Goal: Task Accomplishment & Management: Manage account settings

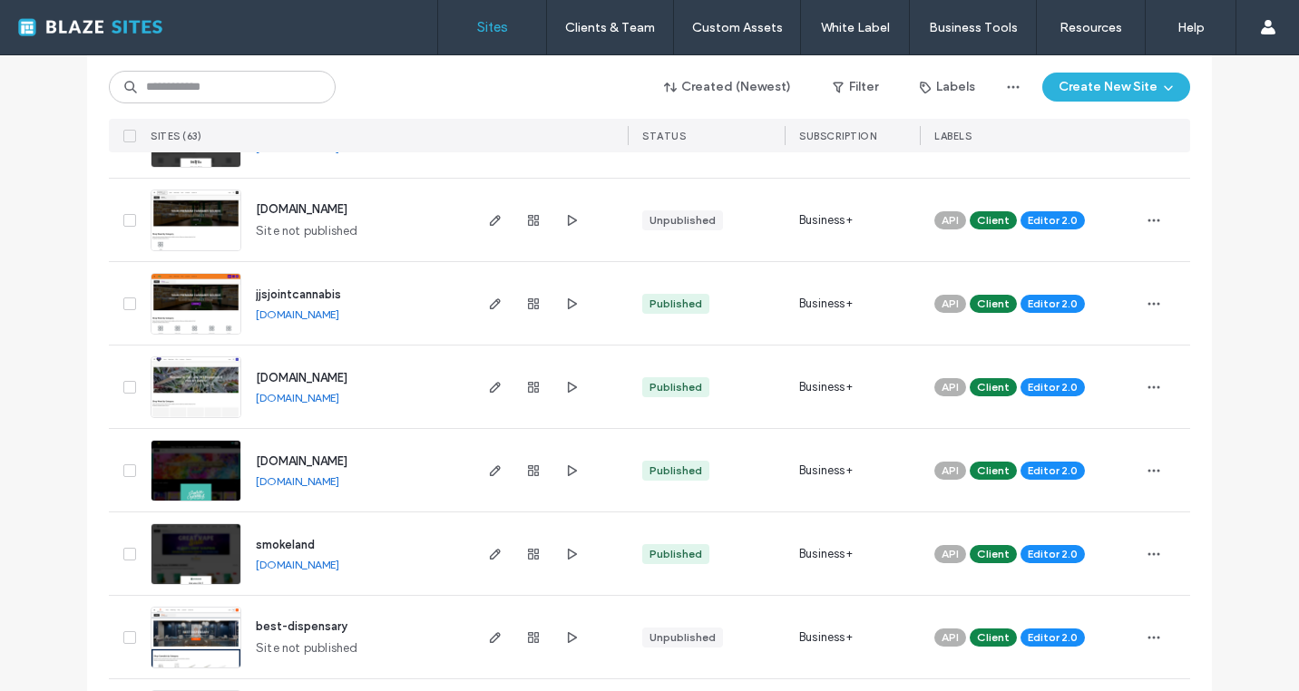
scroll to position [888, 0]
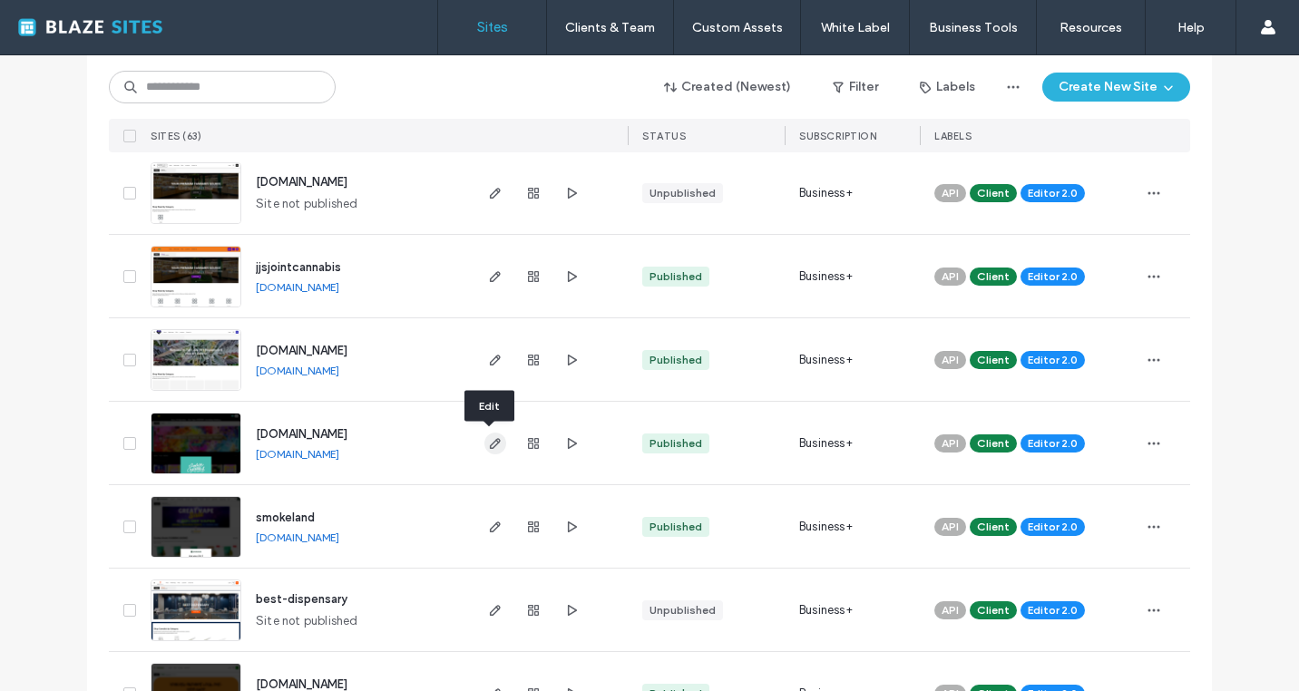
click at [485, 445] on span "button" at bounding box center [496, 444] width 22 height 22
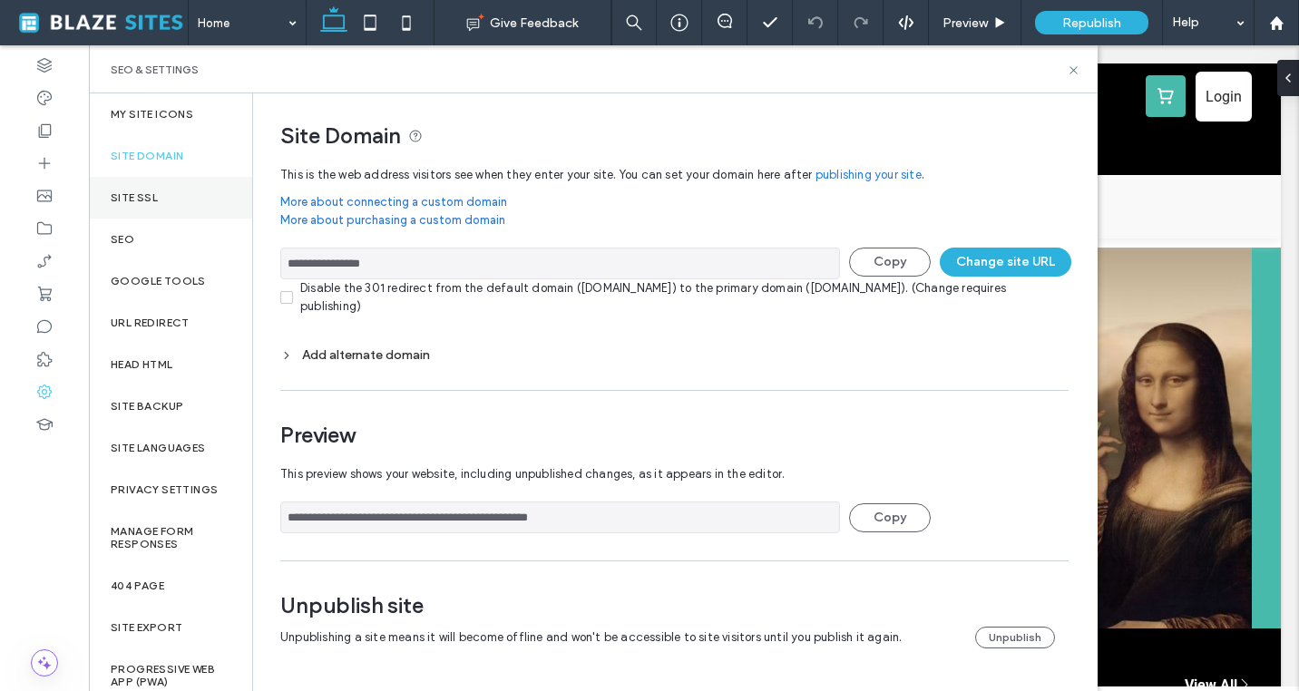
click at [167, 195] on div "Site SSL" at bounding box center [170, 198] width 163 height 42
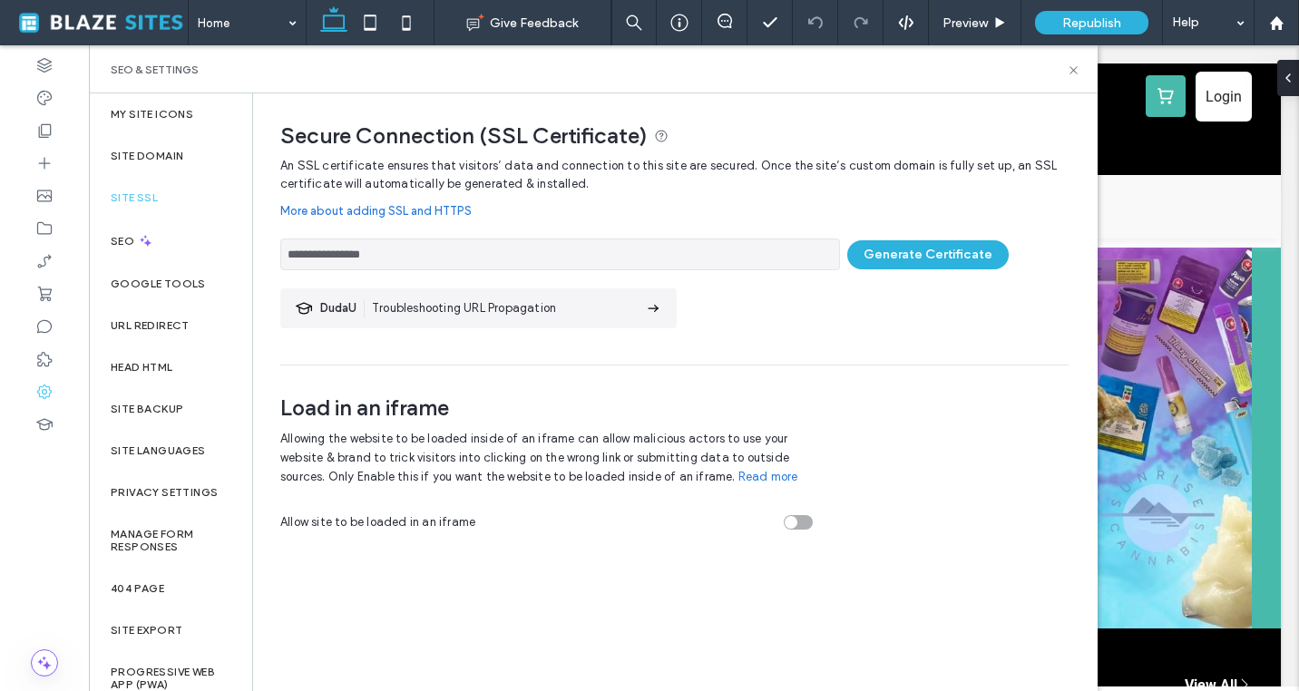
click at [181, 195] on div "Site SSL" at bounding box center [170, 198] width 163 height 42
click at [188, 161] on div "Site Domain" at bounding box center [170, 156] width 163 height 42
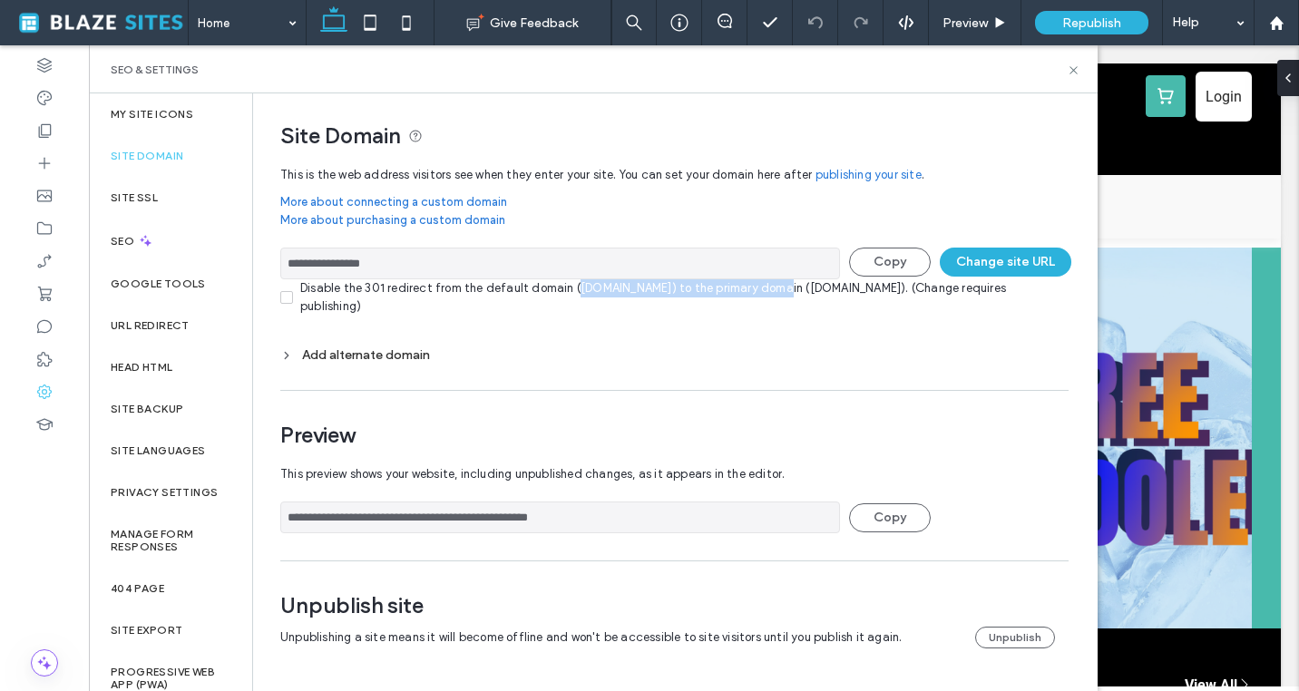
drag, startPoint x: 571, startPoint y: 289, endPoint x: 769, endPoint y: 289, distance: 198.7
click at [769, 289] on div "Disable the 301 redirect from the default domain (sunrise-cannabis.multiscreens…" at bounding box center [684, 297] width 769 height 36
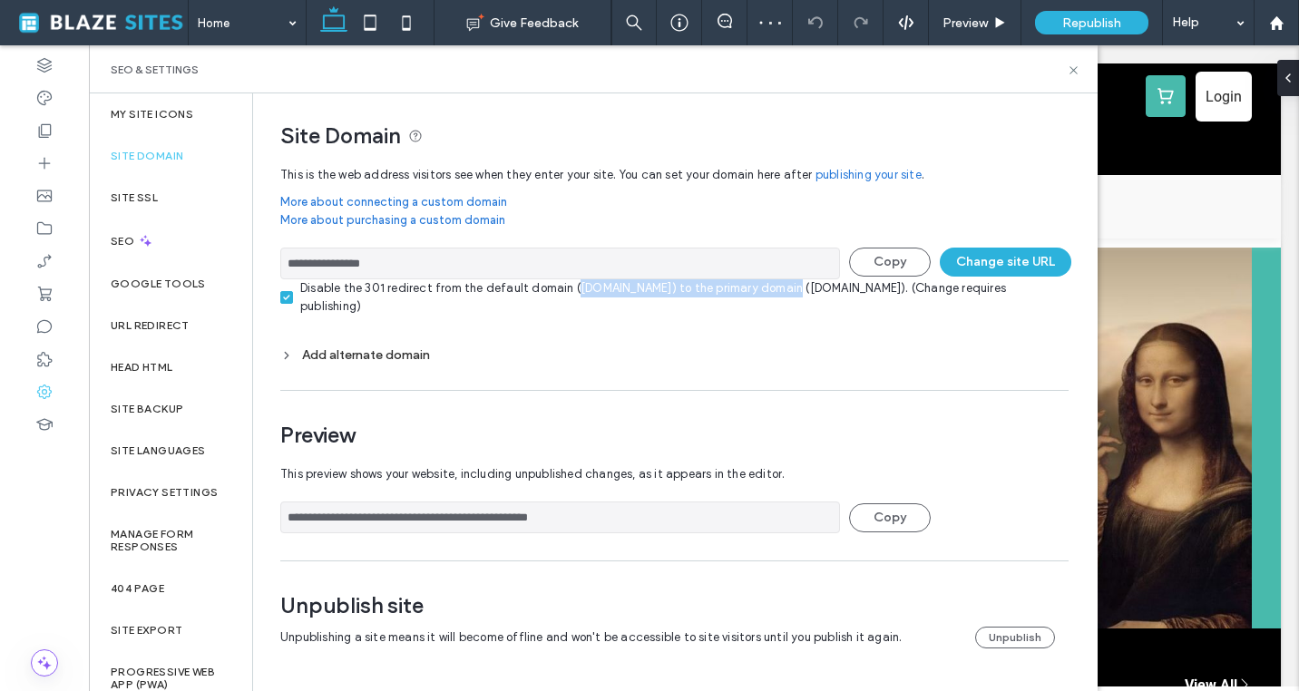
drag, startPoint x: 782, startPoint y: 290, endPoint x: 573, endPoint y: 296, distance: 209.7
click at [573, 296] on div "Disable the 301 redirect from the default domain (sunrise-cannabis.multiscreens…" at bounding box center [684, 297] width 769 height 36
copy div "sunrise-cannabis.multiscreensite.com"
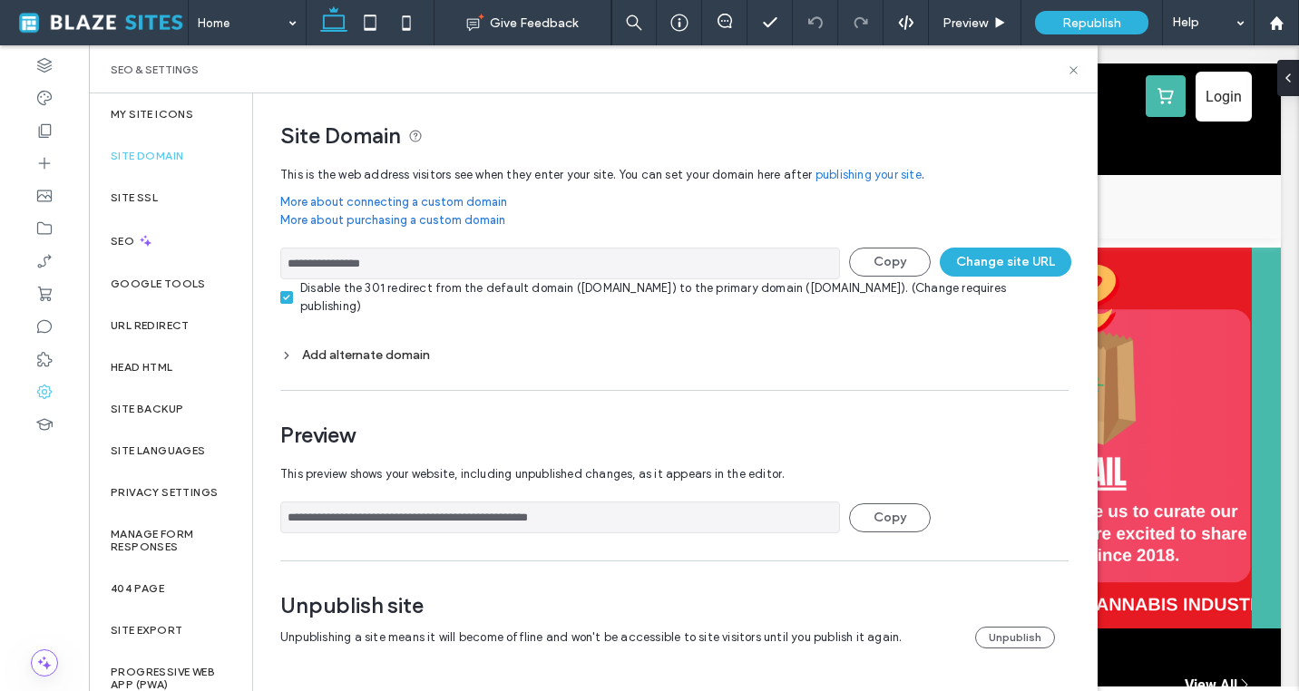
click at [547, 384] on div "**********" at bounding box center [674, 421] width 788 height 528
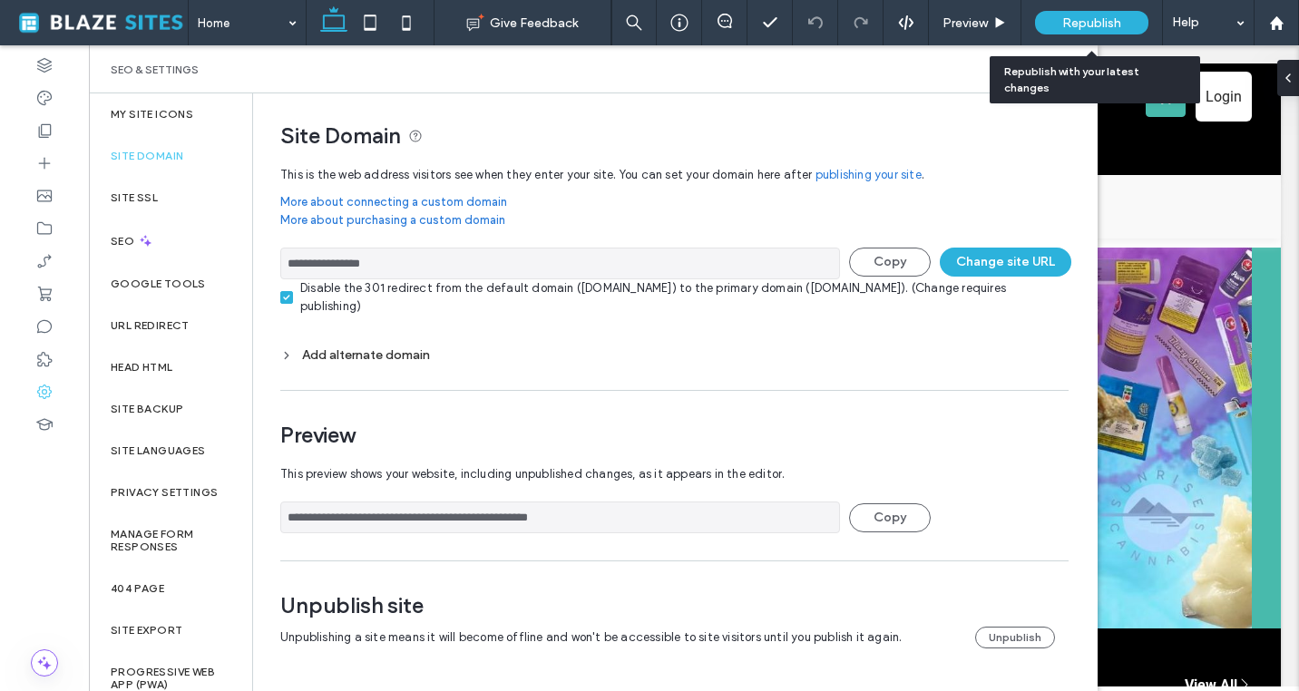
click at [1081, 22] on span "Republish" at bounding box center [1092, 22] width 59 height 15
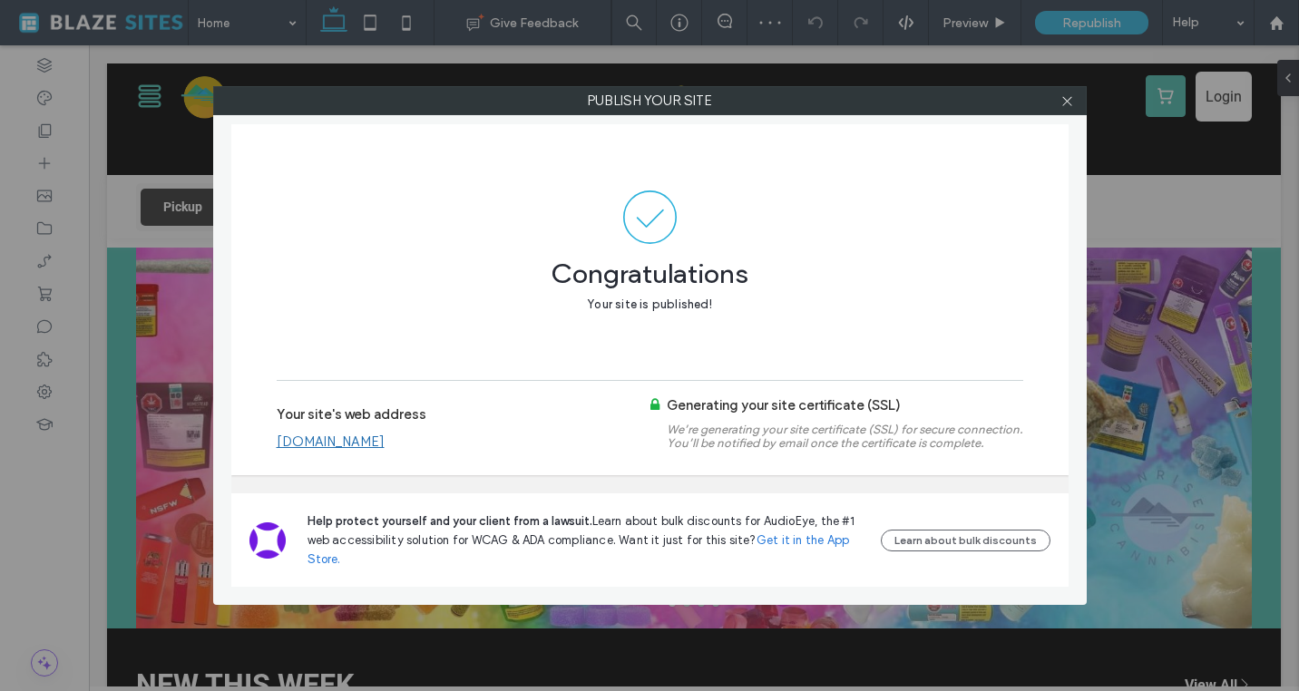
click at [58, 413] on div "Publish your site Congratulations Your site is published! Your site's web addre…" at bounding box center [649, 345] width 1299 height 691
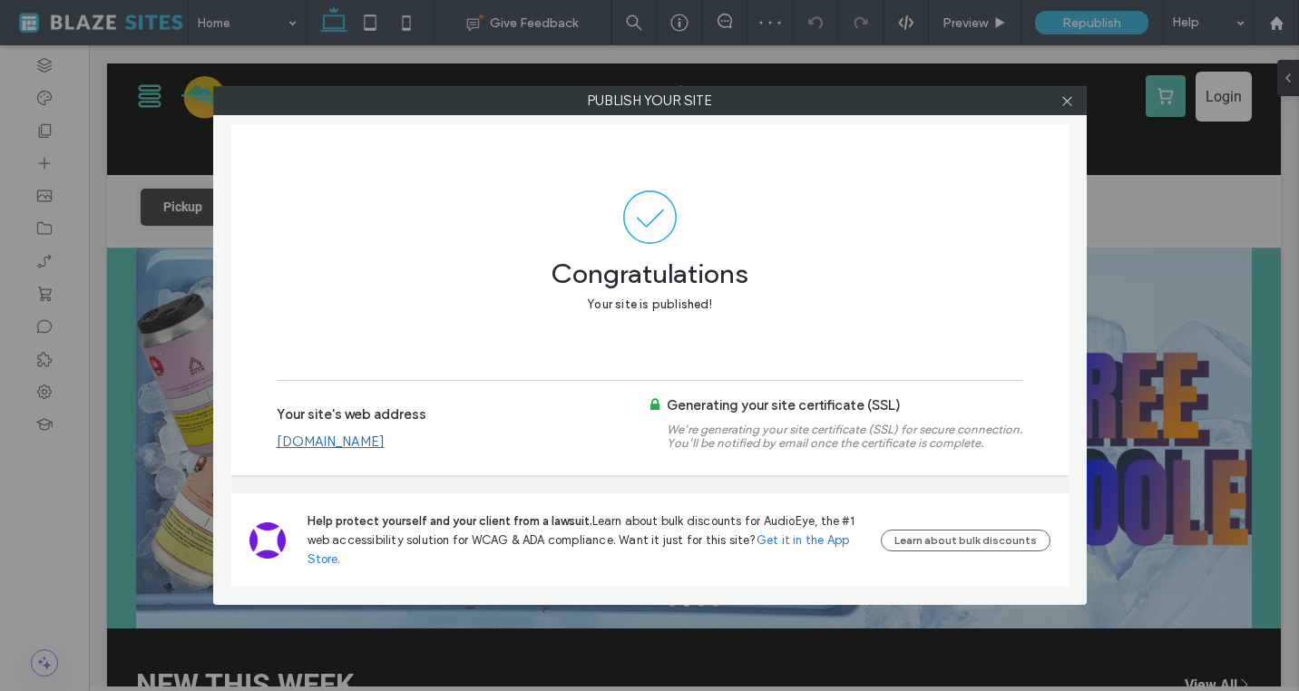
click at [48, 395] on div "Publish your site Congratulations Your site is published! Your site's web addre…" at bounding box center [649, 345] width 1299 height 691
click at [1071, 103] on icon at bounding box center [1068, 101] width 14 height 14
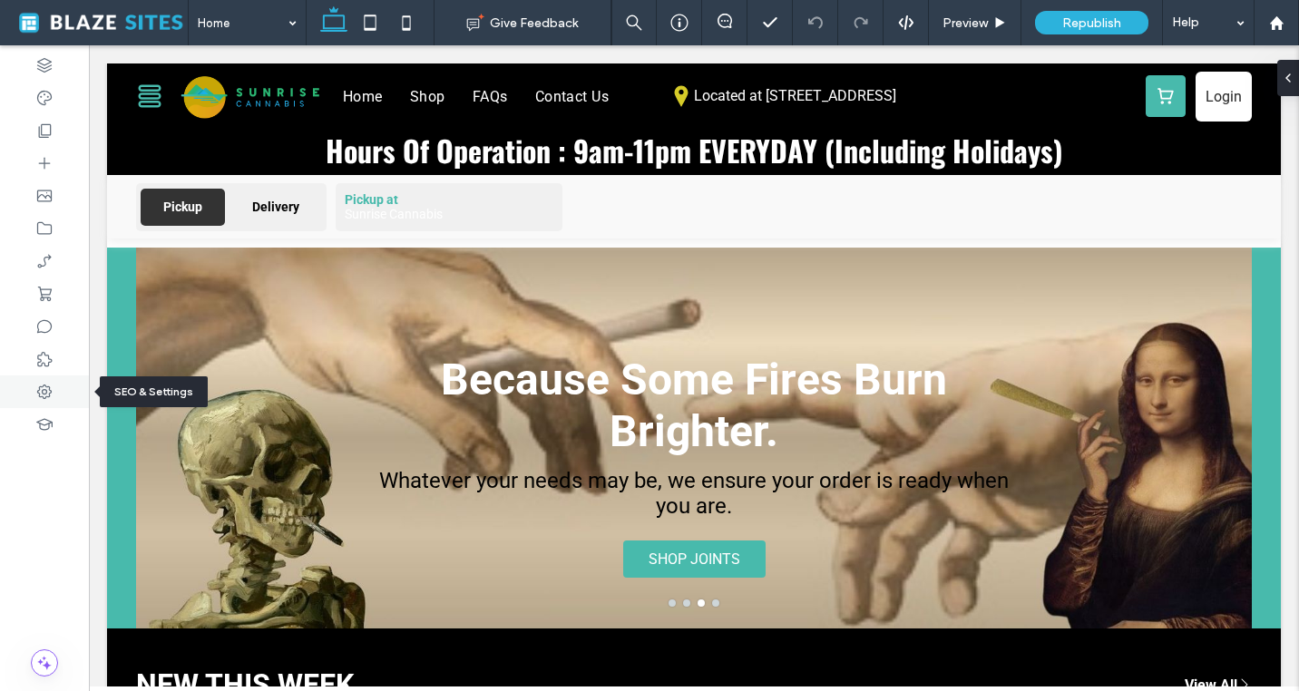
click at [54, 398] on div at bounding box center [44, 392] width 89 height 33
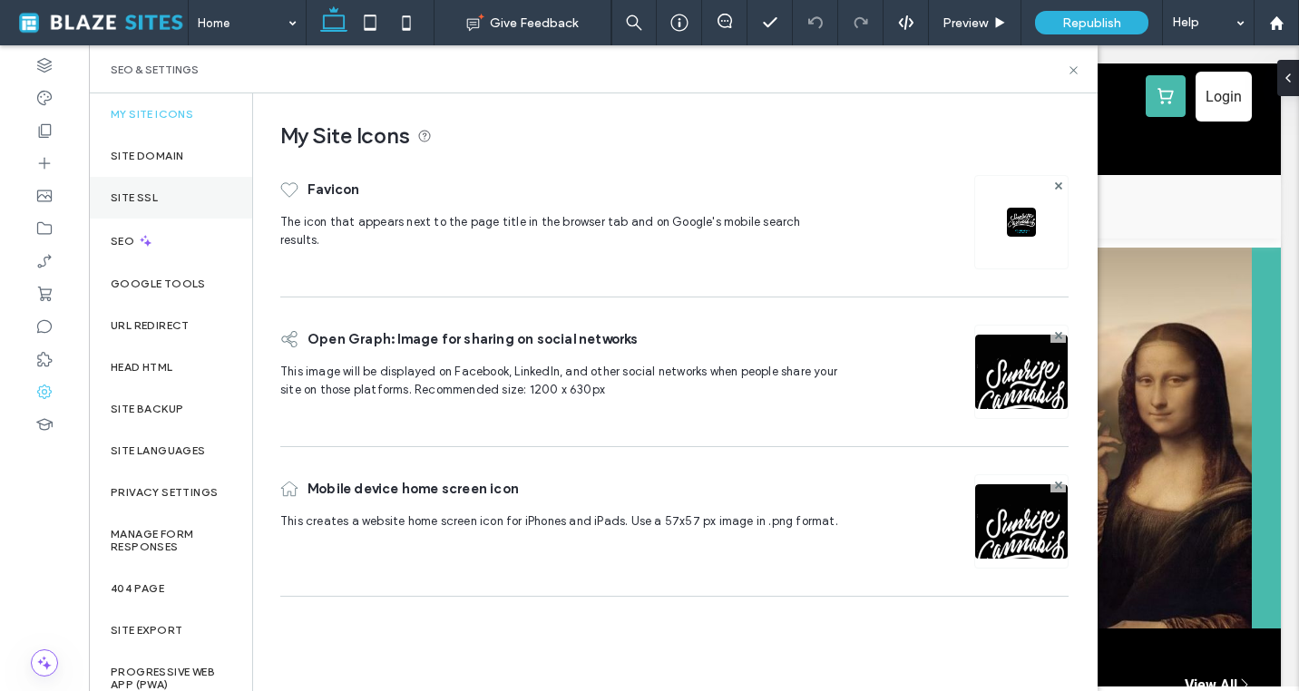
click at [201, 196] on div "Site SSL" at bounding box center [170, 198] width 163 height 42
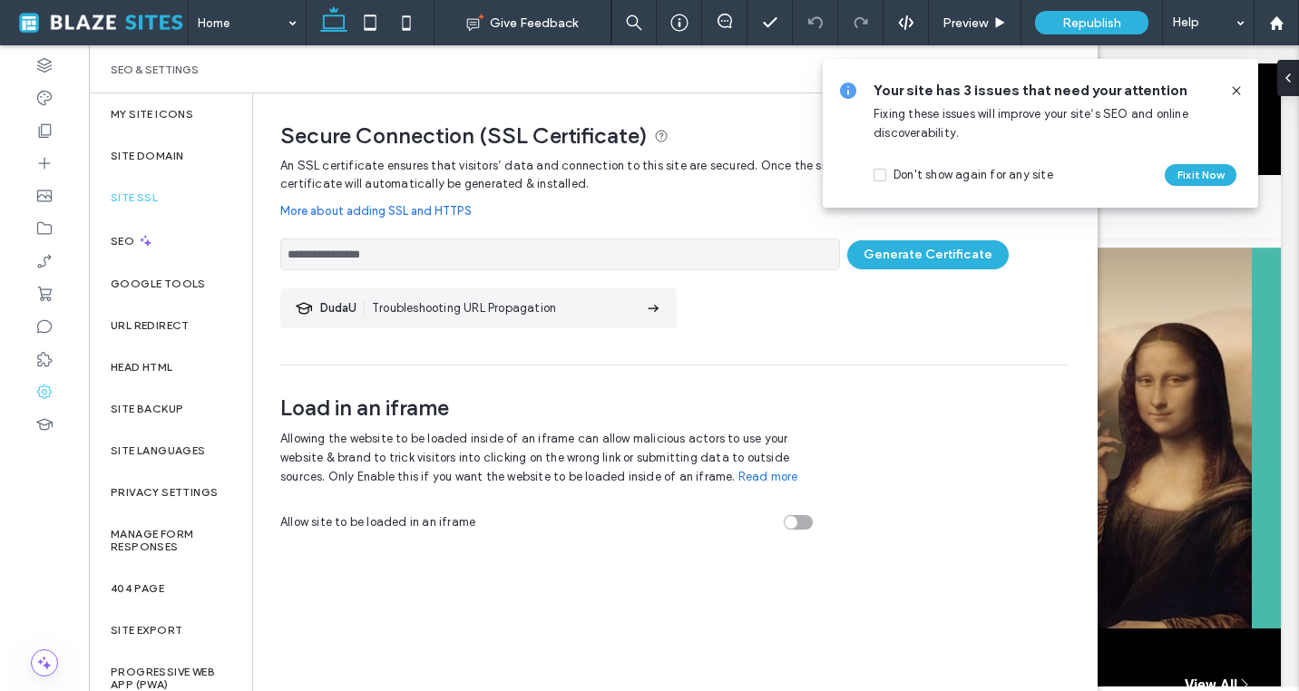
click at [1235, 82] on span at bounding box center [1236, 91] width 15 height 20
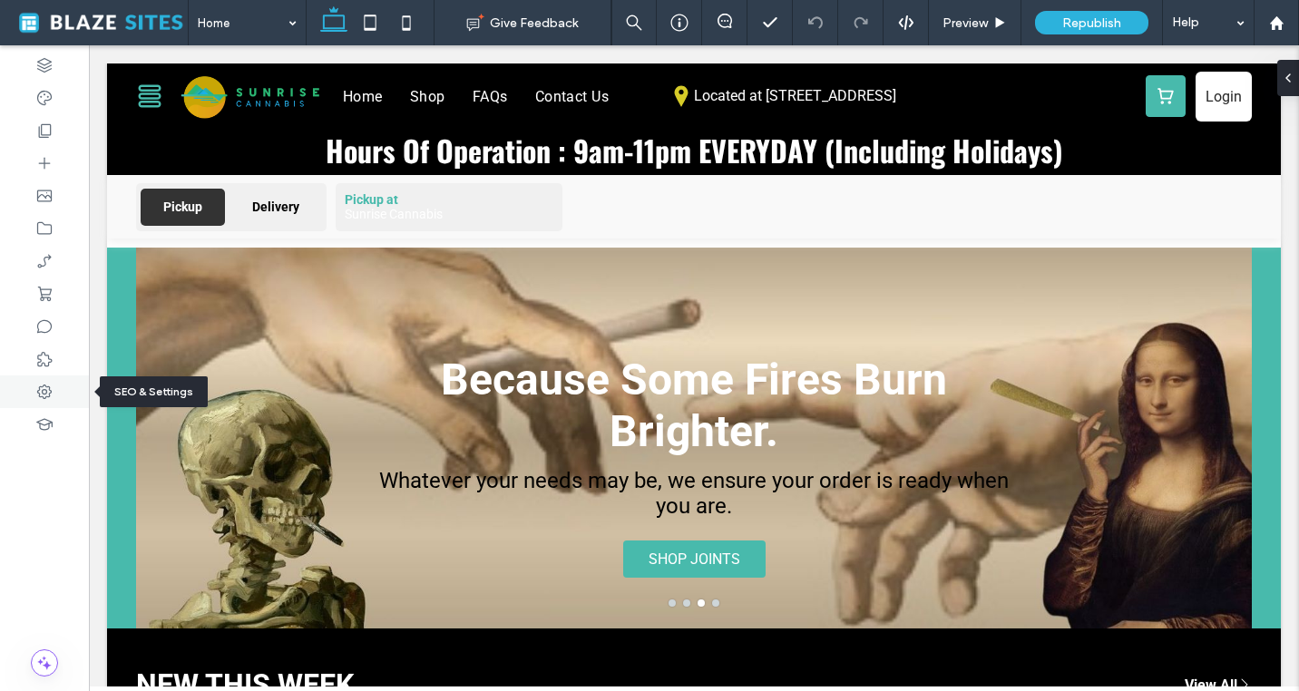
click at [59, 400] on div at bounding box center [44, 392] width 89 height 33
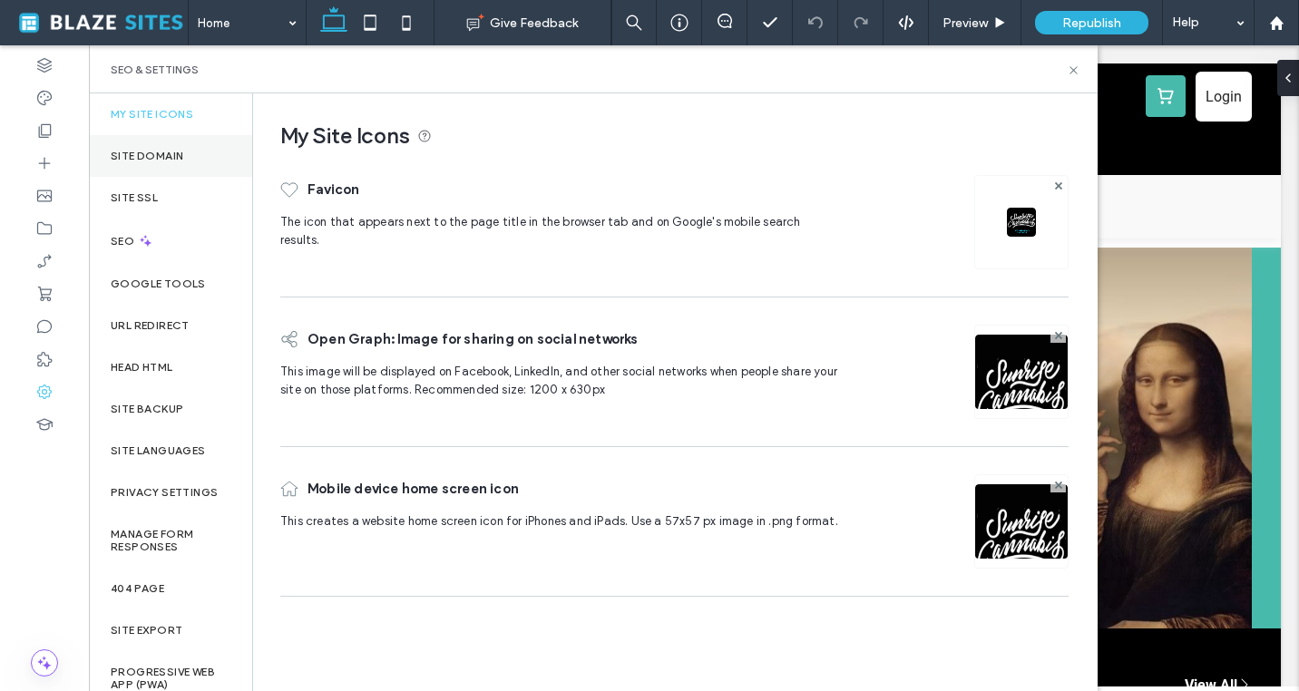
click at [129, 156] on label "Site Domain" at bounding box center [147, 156] width 73 height 13
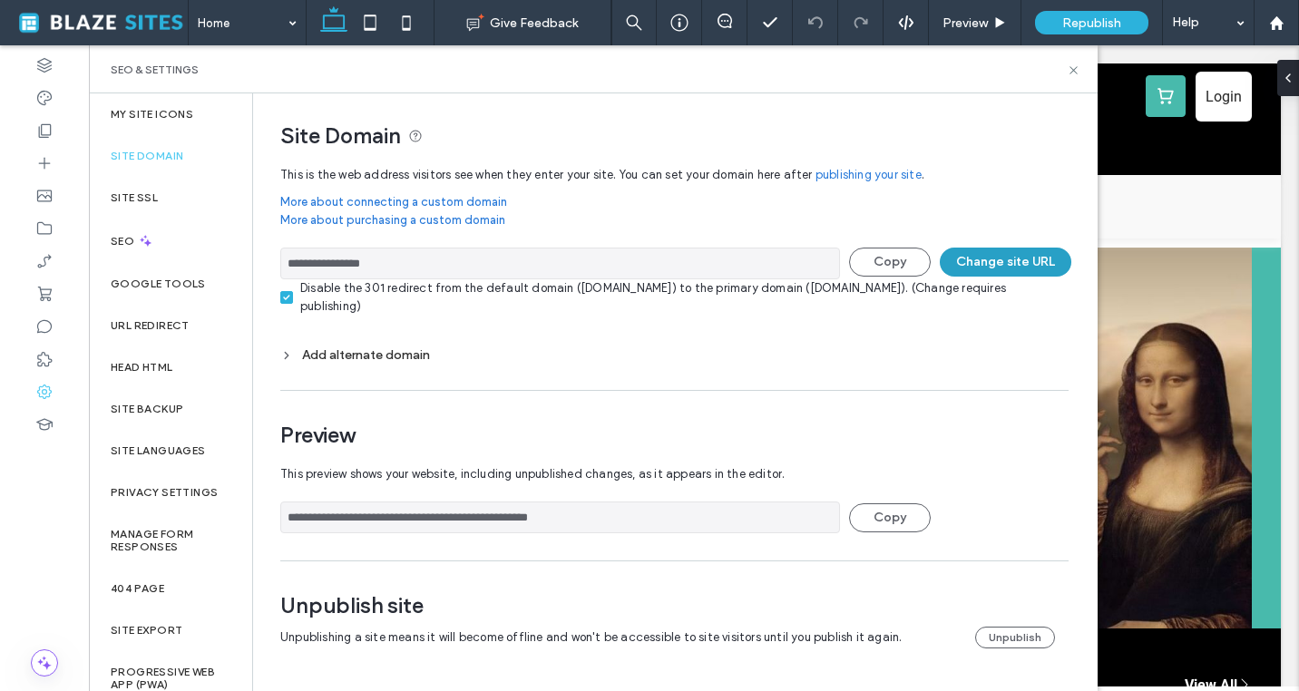
click at [986, 267] on button "Change site URL" at bounding box center [1006, 262] width 132 height 29
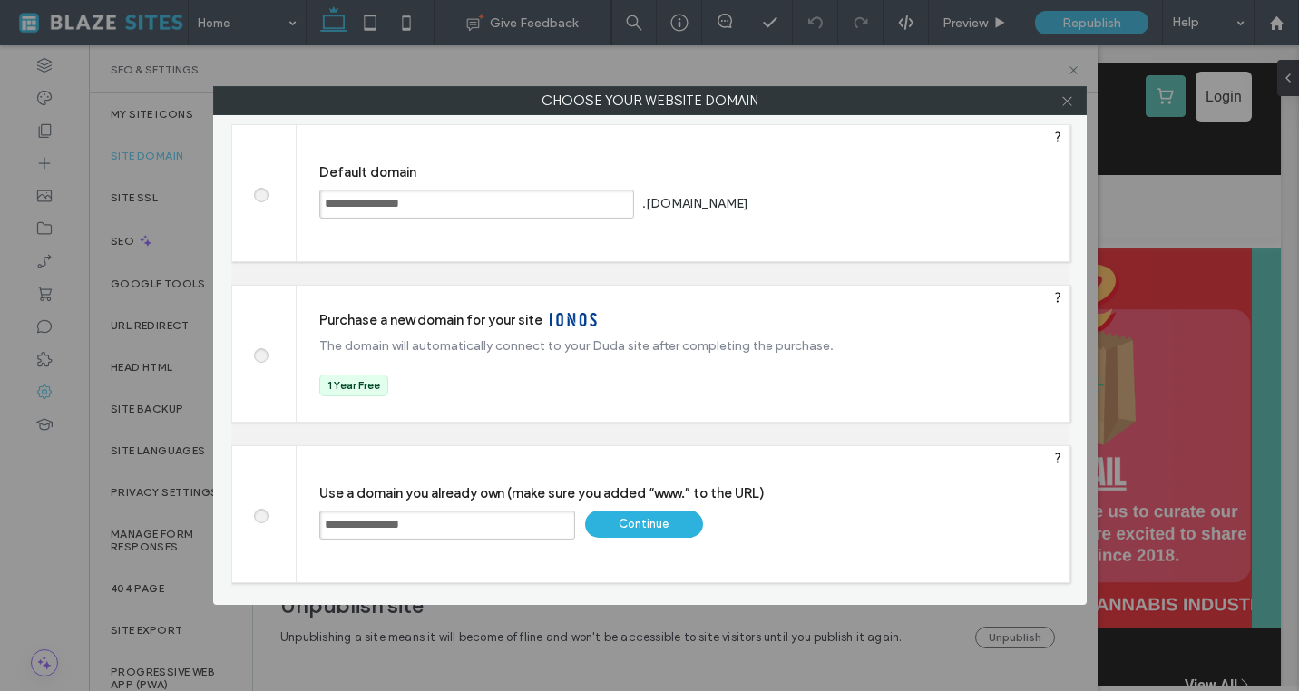
click at [1067, 106] on icon at bounding box center [1068, 101] width 14 height 14
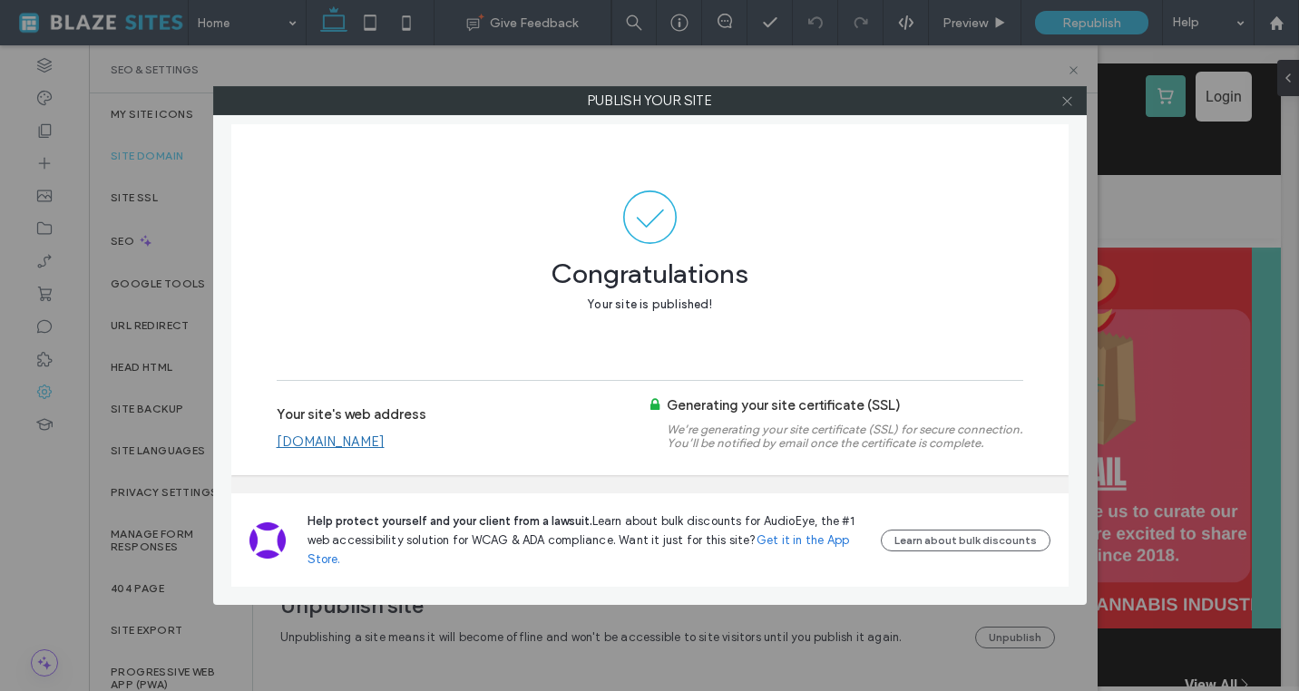
click at [1069, 105] on icon at bounding box center [1068, 101] width 14 height 14
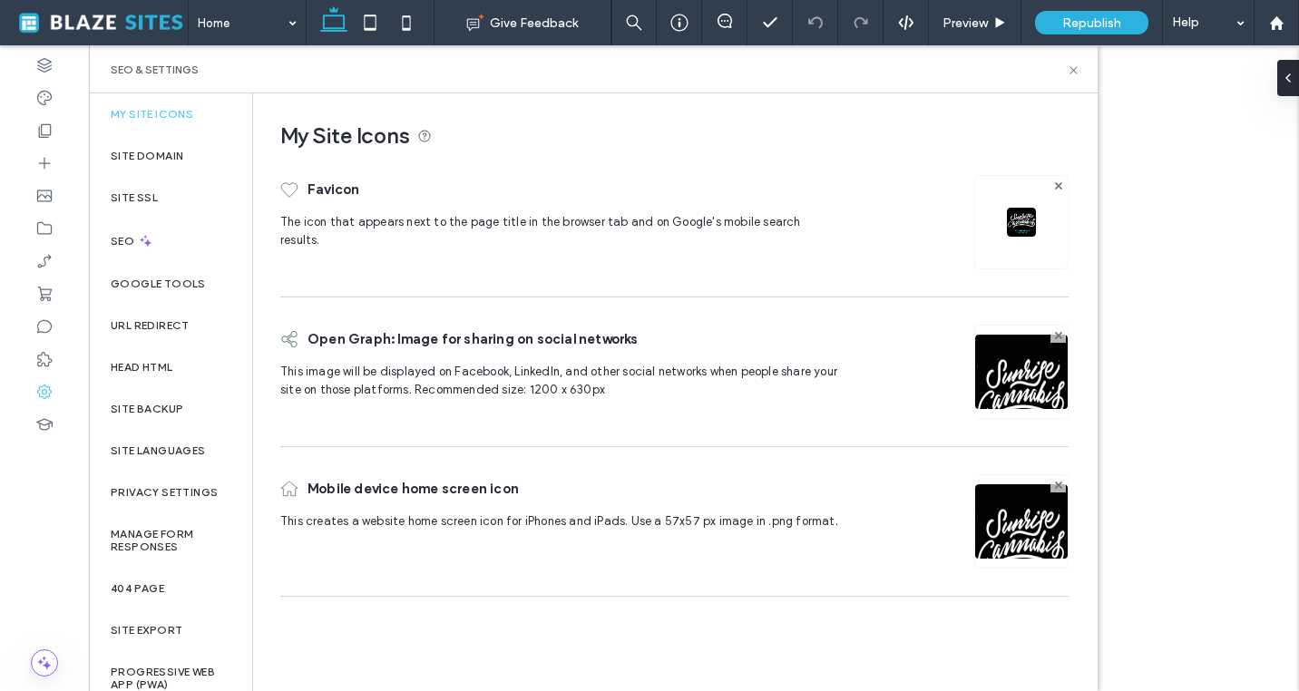
click at [152, 196] on label "Site SSL" at bounding box center [134, 197] width 47 height 13
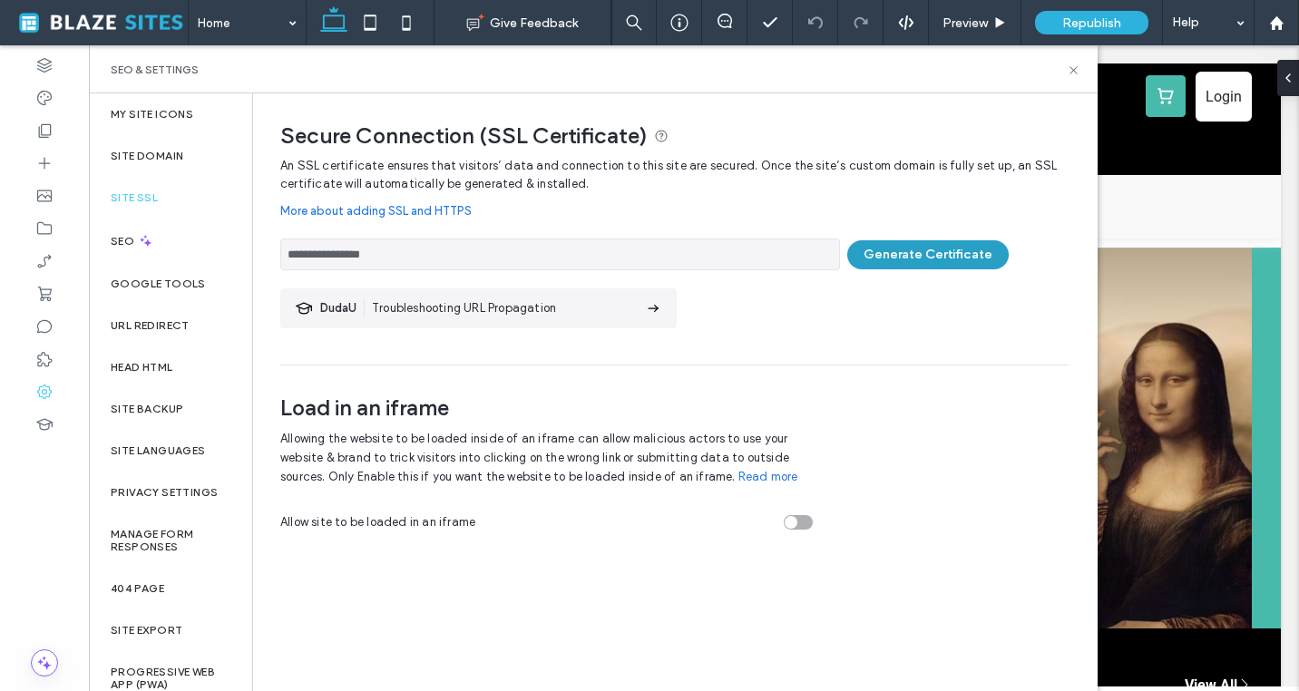
click at [896, 255] on button "Generate Certificate" at bounding box center [928, 254] width 162 height 29
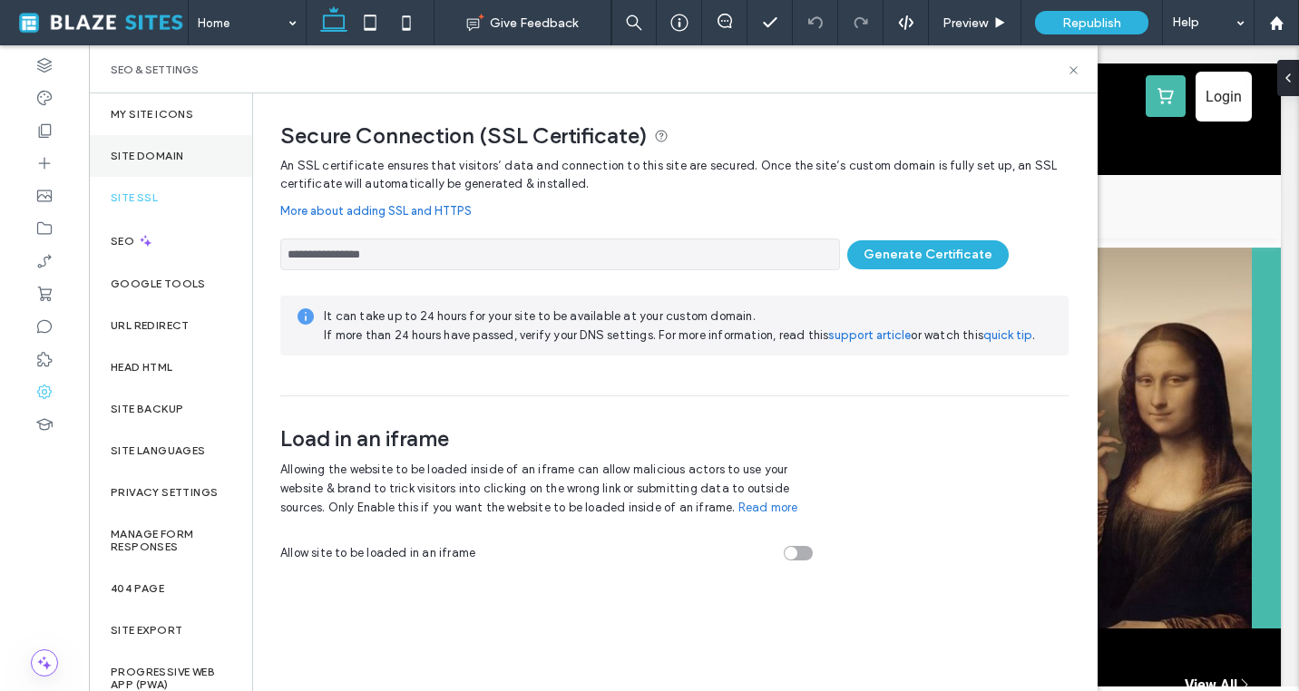
click at [155, 160] on label "Site Domain" at bounding box center [147, 156] width 73 height 13
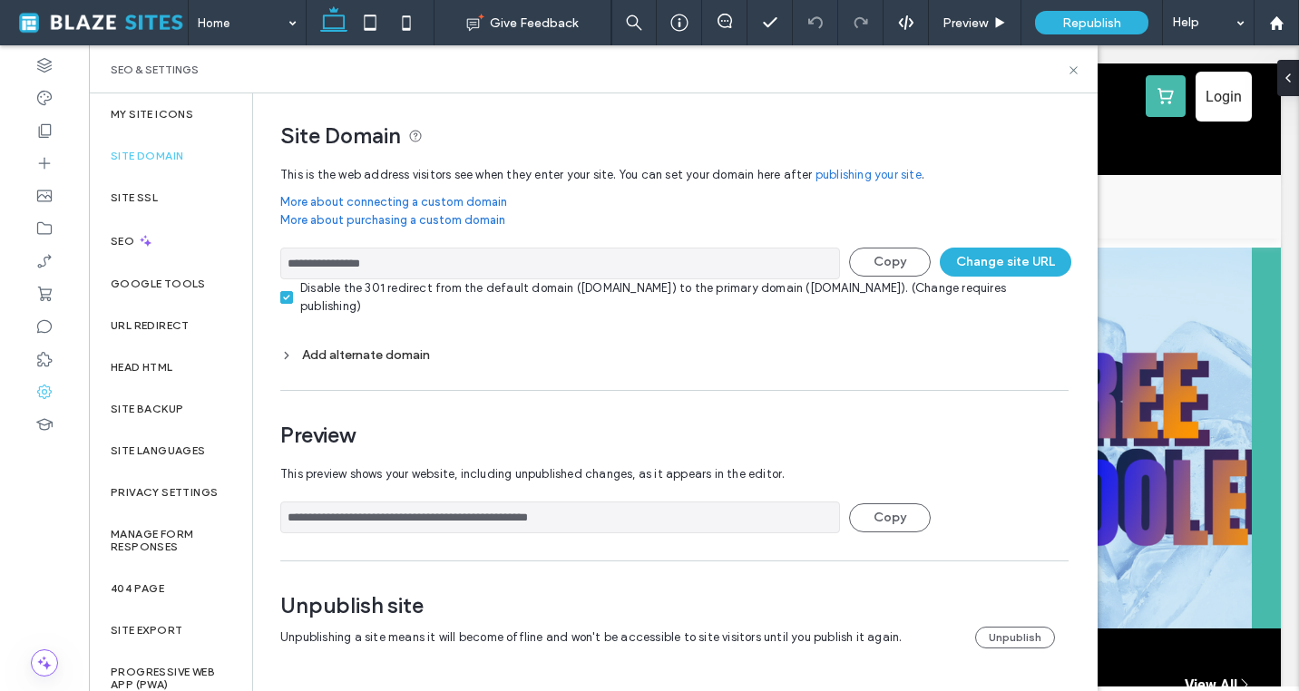
drag, startPoint x: 405, startPoint y: 263, endPoint x: 321, endPoint y: 263, distance: 83.5
click at [321, 263] on input "**********" at bounding box center [560, 264] width 560 height 32
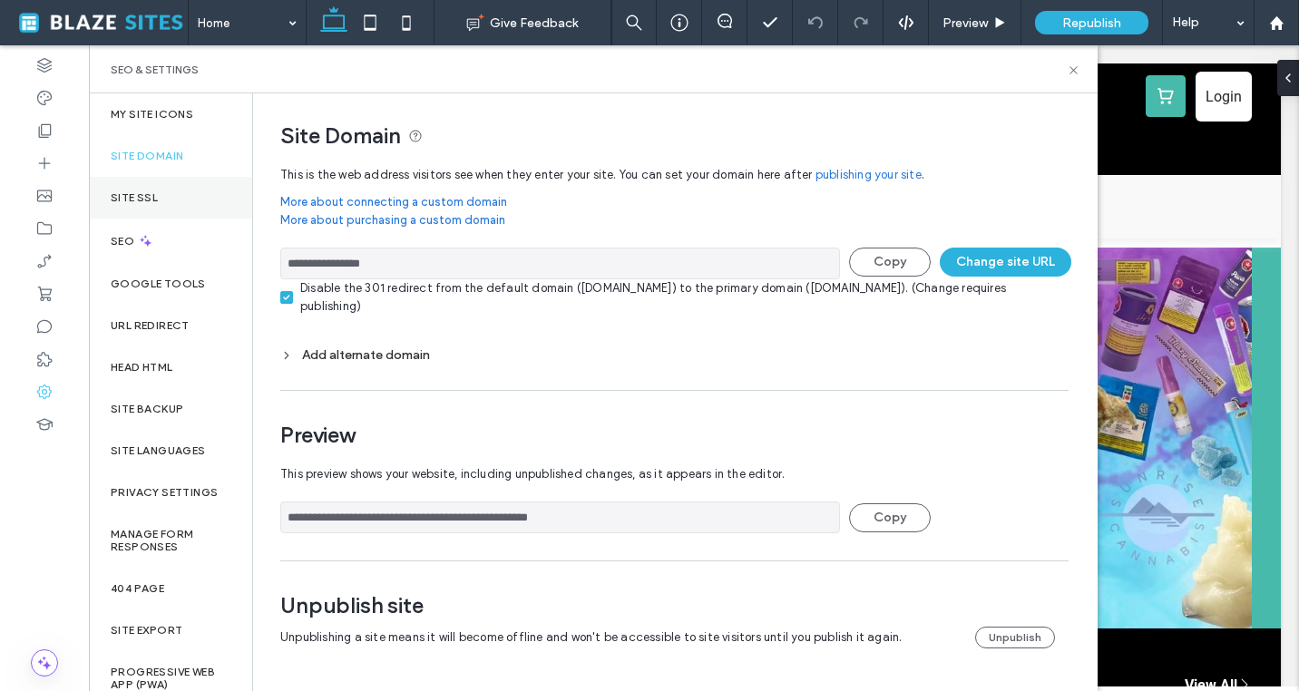
click at [142, 187] on div "Site SSL" at bounding box center [170, 198] width 163 height 42
click at [280, 354] on icon at bounding box center [286, 355] width 13 height 13
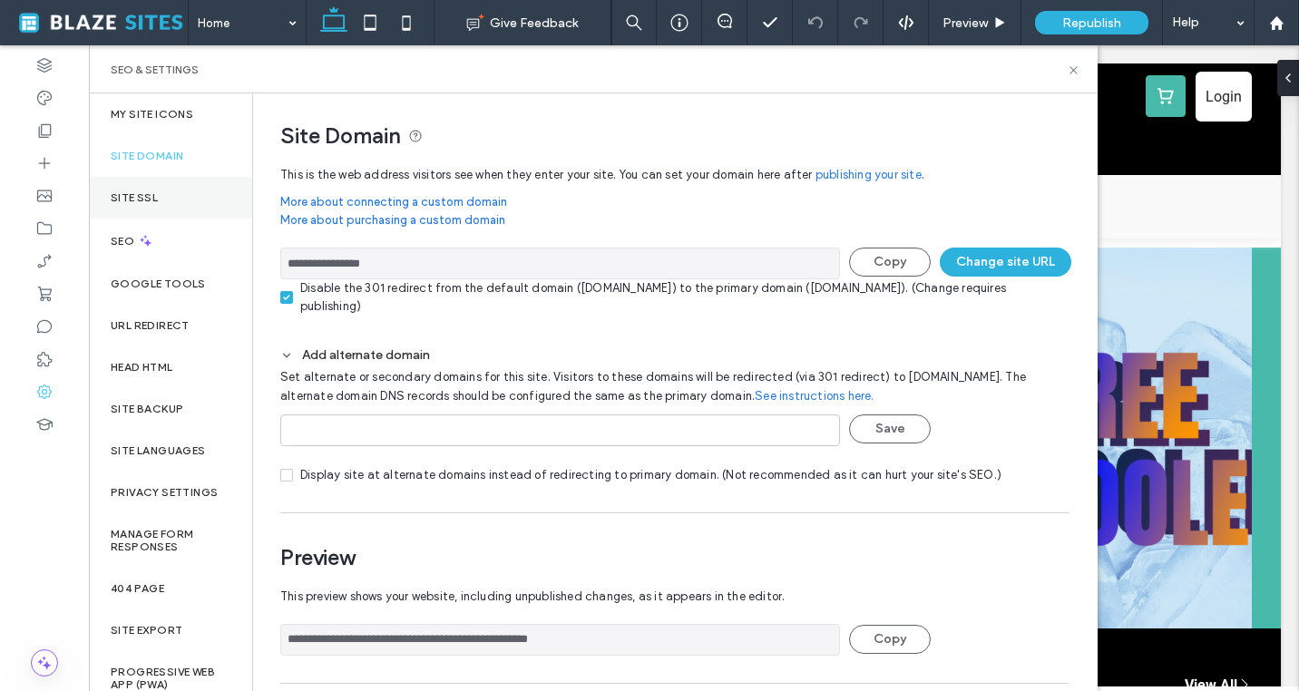
click at [183, 203] on div "Site SSL" at bounding box center [170, 198] width 163 height 42
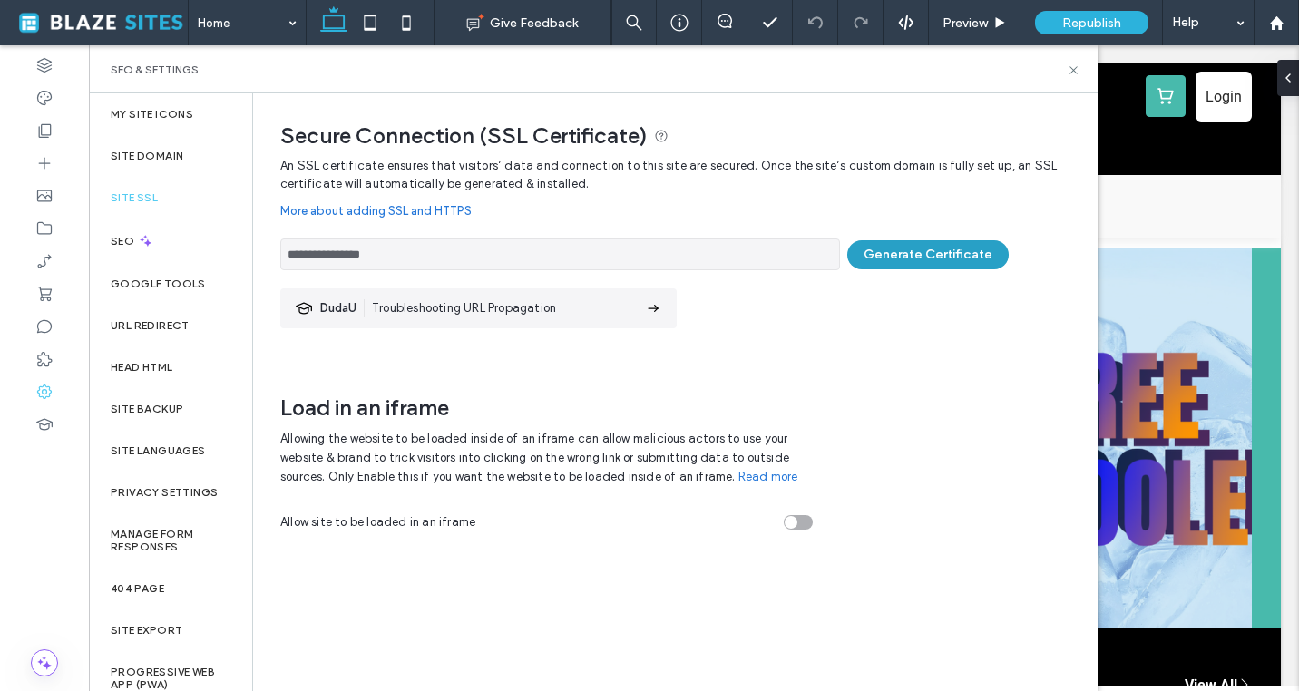
click at [935, 254] on button "Generate Certificate" at bounding box center [928, 254] width 162 height 29
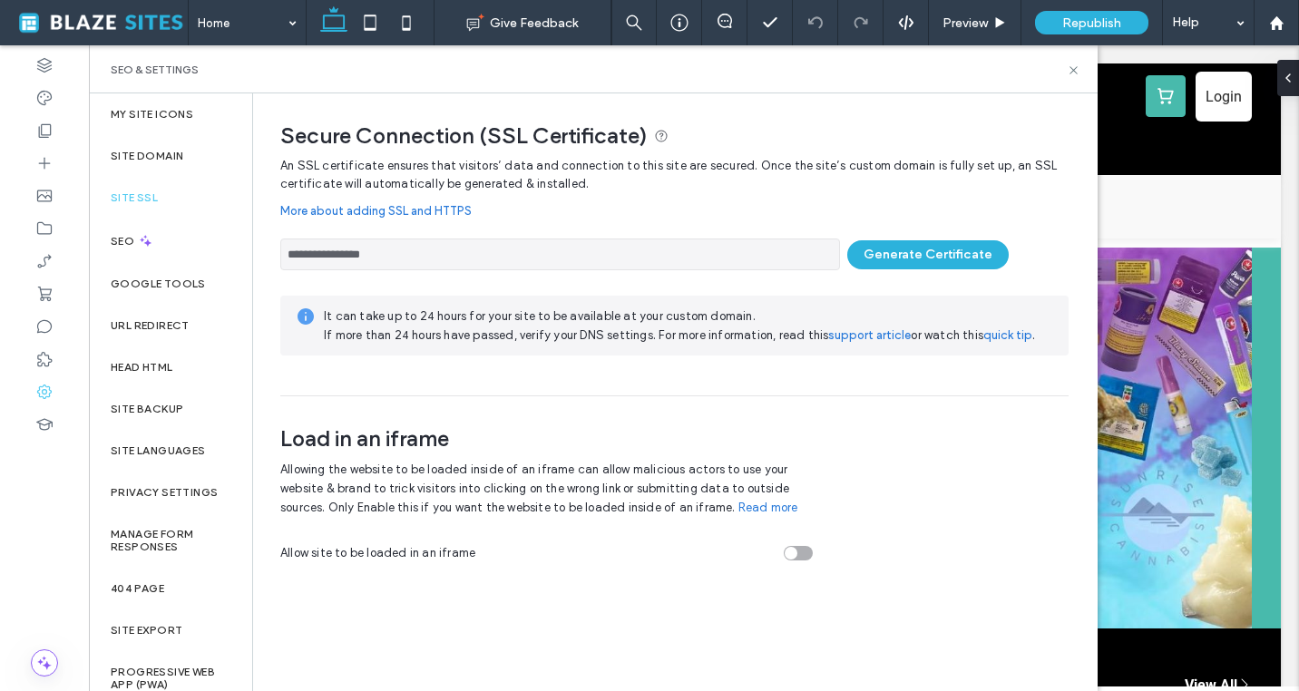
click at [381, 250] on input "**********" at bounding box center [560, 255] width 560 height 32
drag, startPoint x: 397, startPoint y: 251, endPoint x: 287, endPoint y: 252, distance: 110.7
click at [287, 252] on input "**********" at bounding box center [560, 255] width 560 height 32
